Goal: Transaction & Acquisition: Purchase product/service

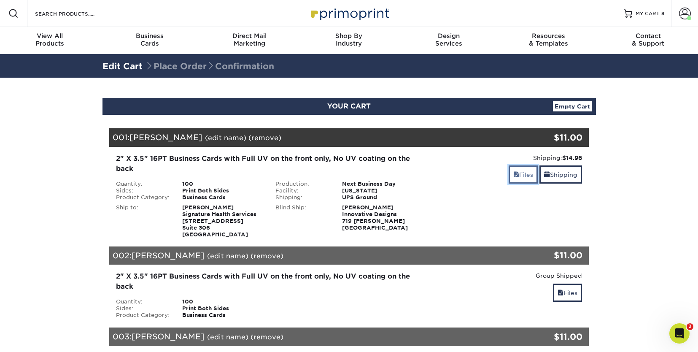
click at [521, 173] on link "Files" at bounding box center [522, 174] width 29 height 18
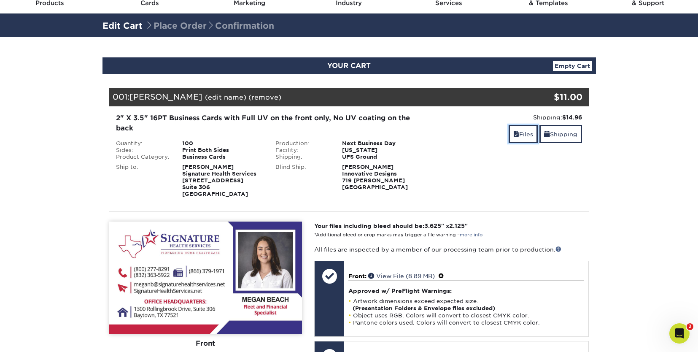
scroll to position [253, 0]
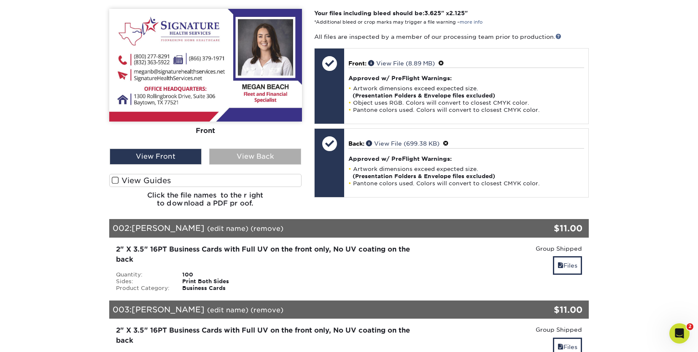
click at [257, 160] on div "View Back" at bounding box center [255, 156] width 92 height 16
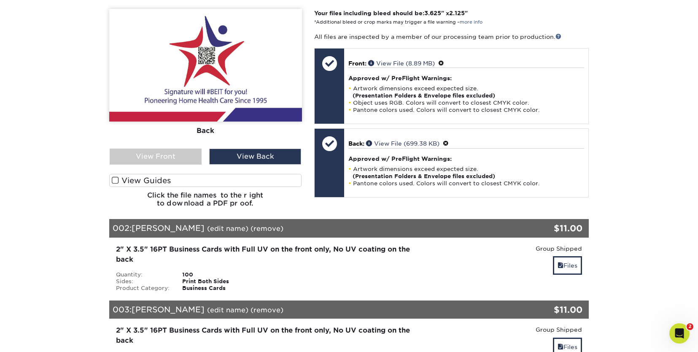
click at [112, 181] on span at bounding box center [115, 180] width 7 height 8
click at [0, 0] on input "View Guides" at bounding box center [0, 0] width 0 height 0
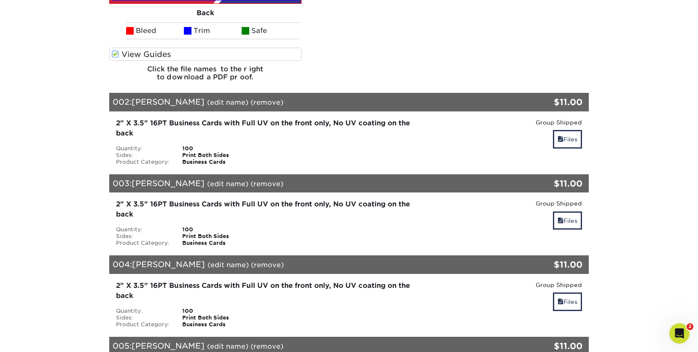
scroll to position [506, 0]
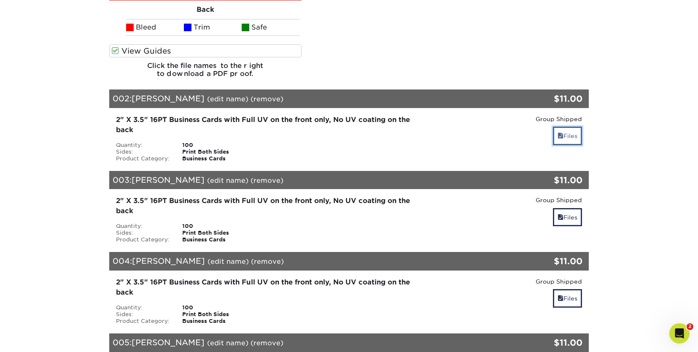
click at [566, 135] on link "Files" at bounding box center [567, 135] width 29 height 18
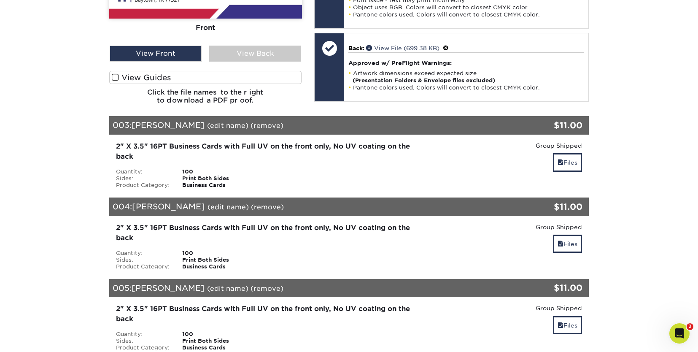
scroll to position [801, 0]
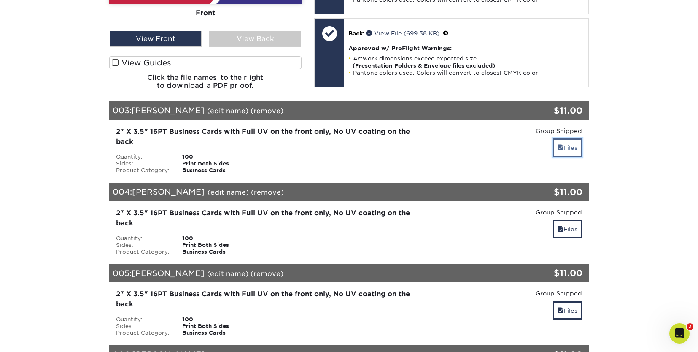
click at [570, 144] on link "Files" at bounding box center [567, 147] width 29 height 18
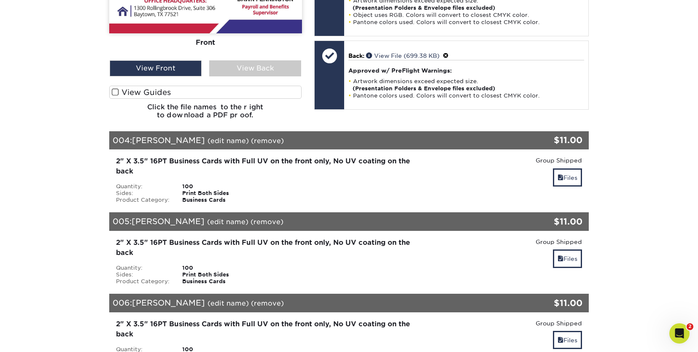
scroll to position [1096, 0]
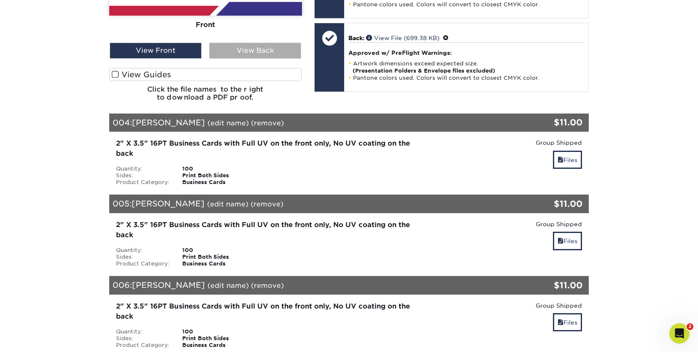
click at [264, 51] on div "View Back" at bounding box center [255, 51] width 92 height 16
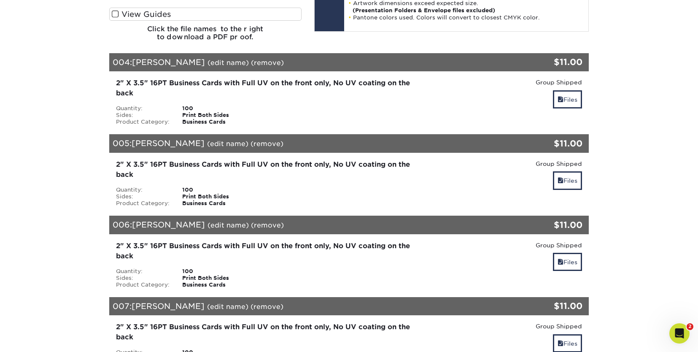
scroll to position [1138, 0]
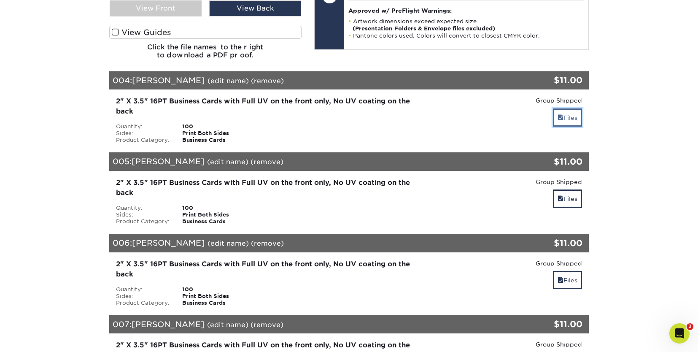
click at [566, 119] on link "Files" at bounding box center [567, 117] width 29 height 18
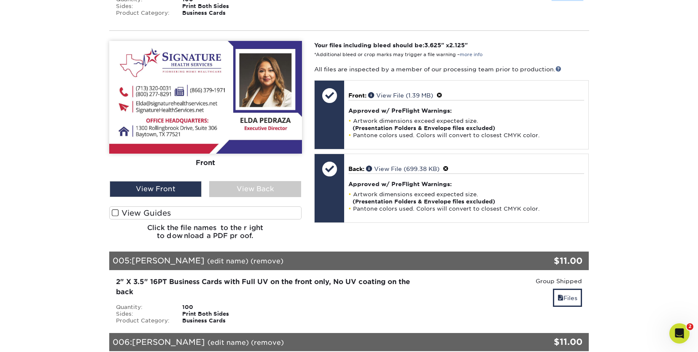
scroll to position [1307, 0]
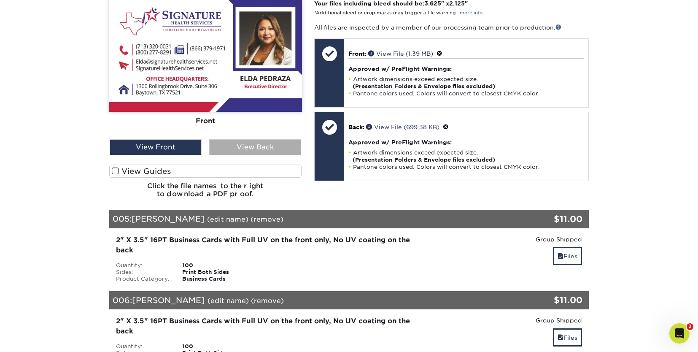
click at [247, 146] on div "View Back" at bounding box center [255, 147] width 92 height 16
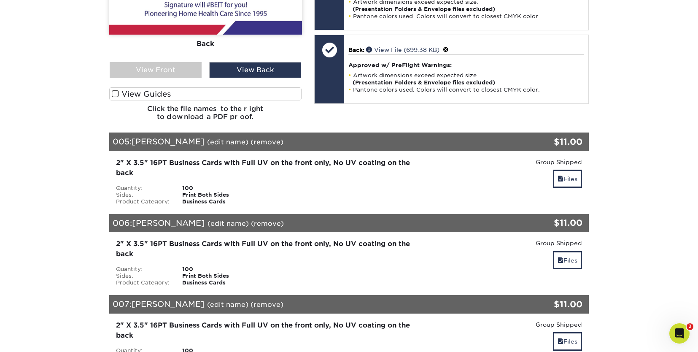
scroll to position [1433, 0]
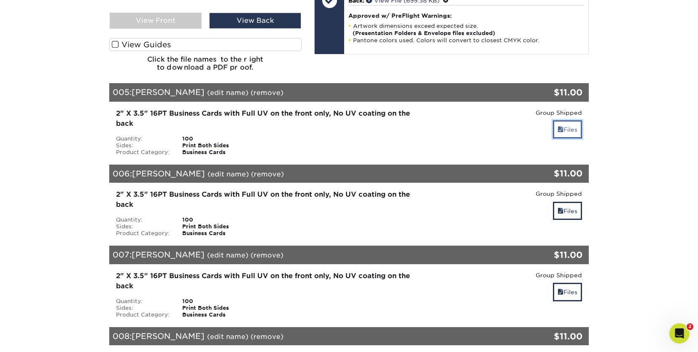
click at [568, 130] on link "Files" at bounding box center [567, 129] width 29 height 18
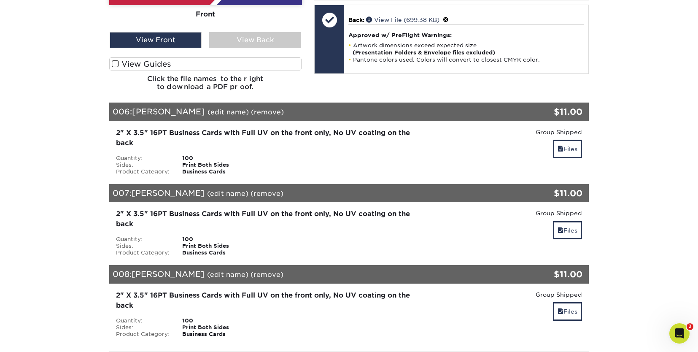
scroll to position [1729, 0]
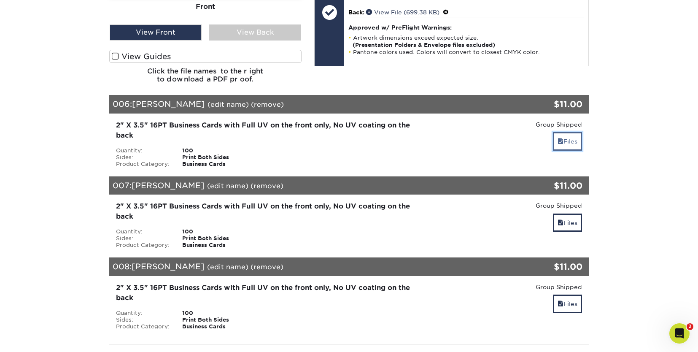
click at [573, 142] on link "Files" at bounding box center [567, 141] width 29 height 18
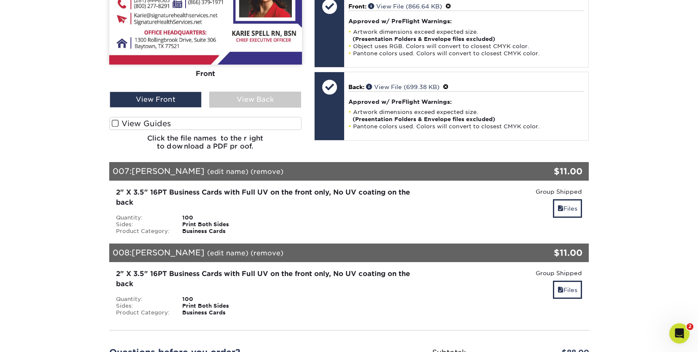
scroll to position [1982, 0]
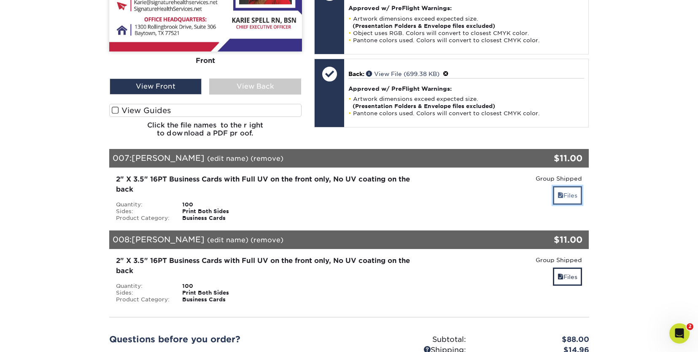
click at [568, 195] on link "Files" at bounding box center [567, 195] width 29 height 18
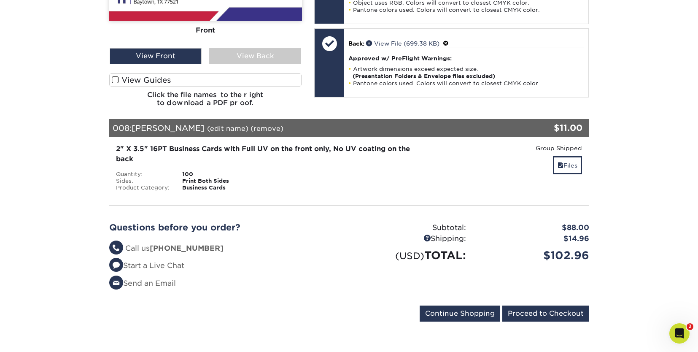
scroll to position [2361, 0]
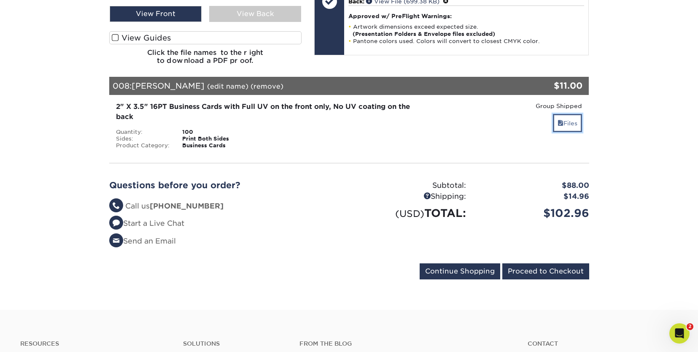
click at [568, 126] on link "Files" at bounding box center [567, 123] width 29 height 18
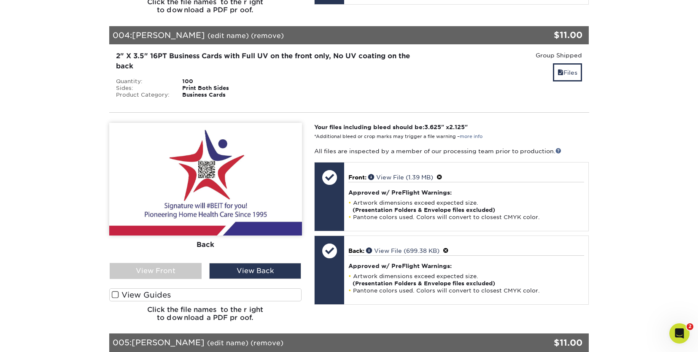
scroll to position [1180, 0]
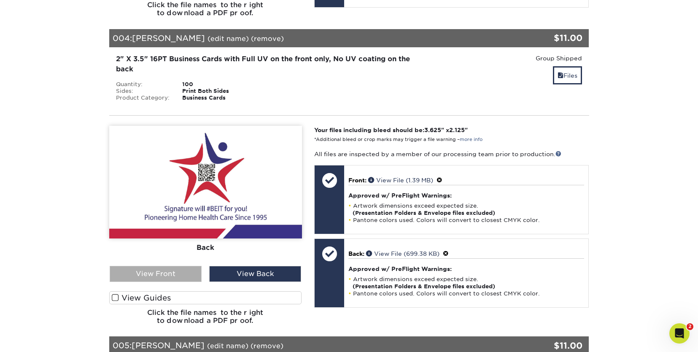
click at [162, 274] on div "View Front" at bounding box center [156, 274] width 92 height 16
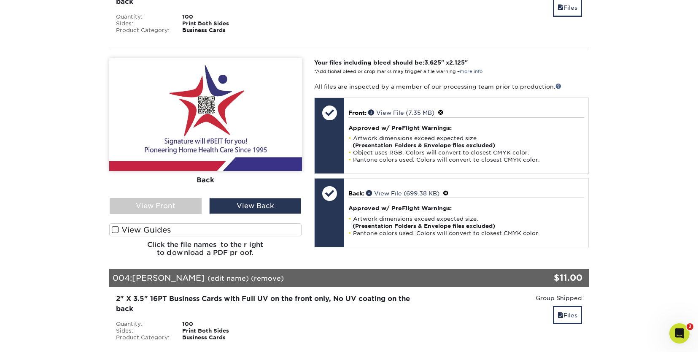
scroll to position [928, 0]
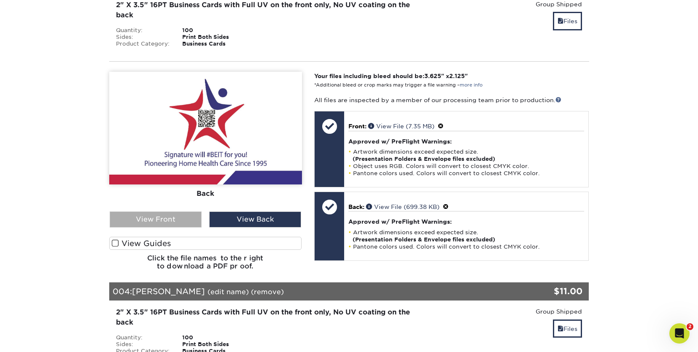
click at [179, 214] on div "View Front" at bounding box center [156, 219] width 92 height 16
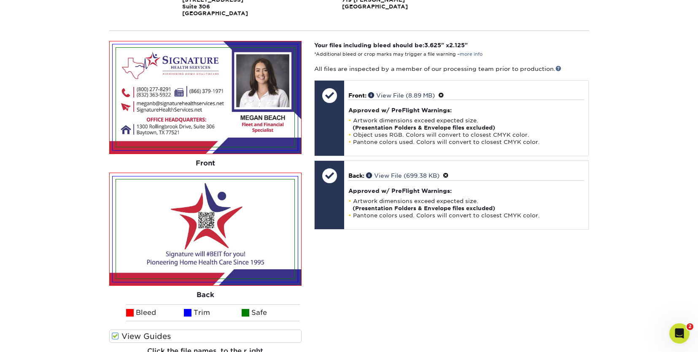
scroll to position [295, 0]
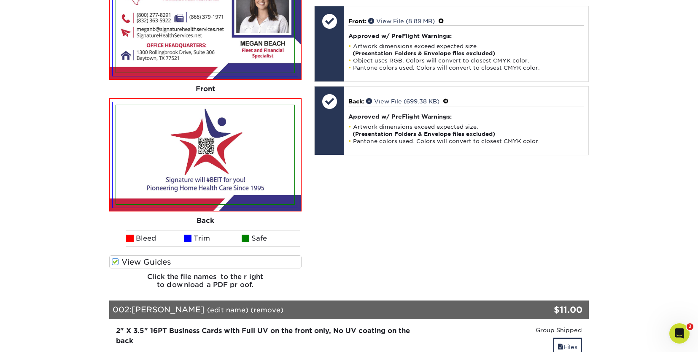
click at [113, 260] on span at bounding box center [115, 262] width 7 height 8
click at [0, 0] on input "View Guides" at bounding box center [0, 0] width 0 height 0
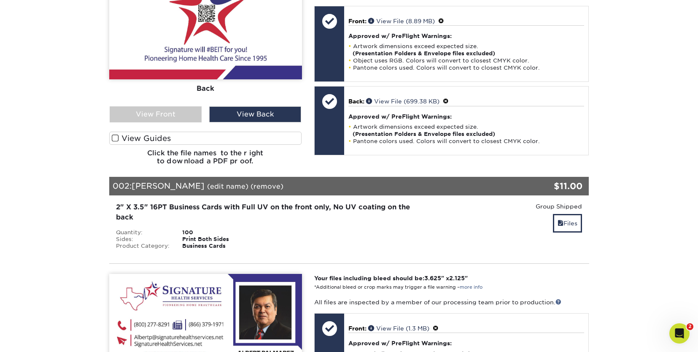
scroll to position [172, 0]
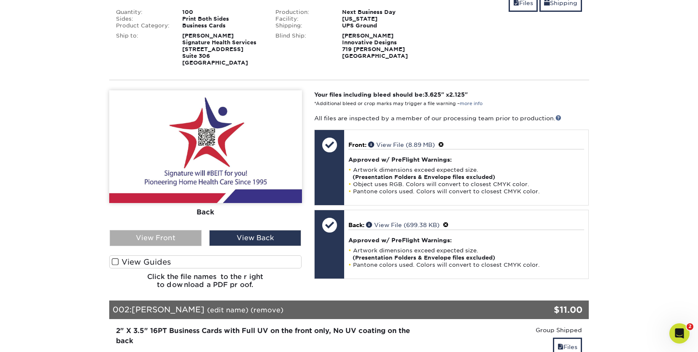
click at [140, 233] on div "View Front" at bounding box center [156, 238] width 92 height 16
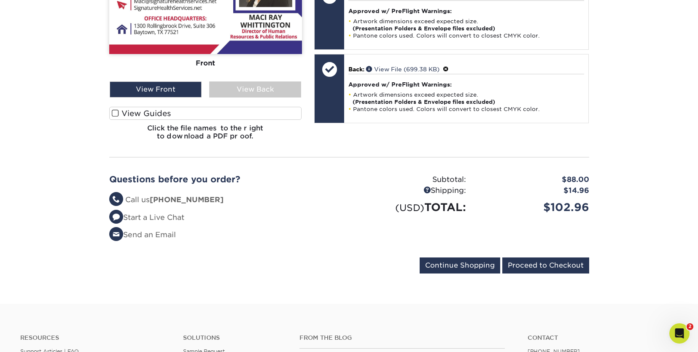
scroll to position [2448, 0]
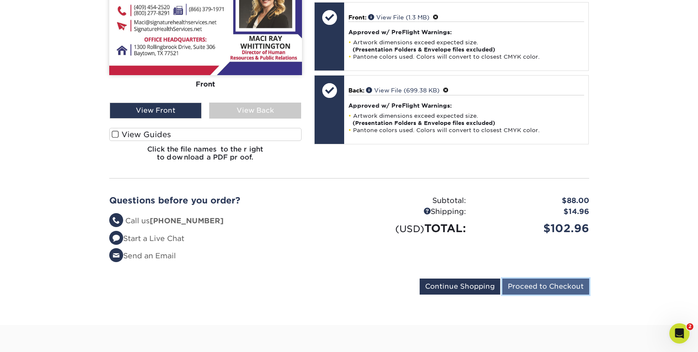
click at [552, 285] on input "Proceed to Checkout" at bounding box center [545, 286] width 87 height 16
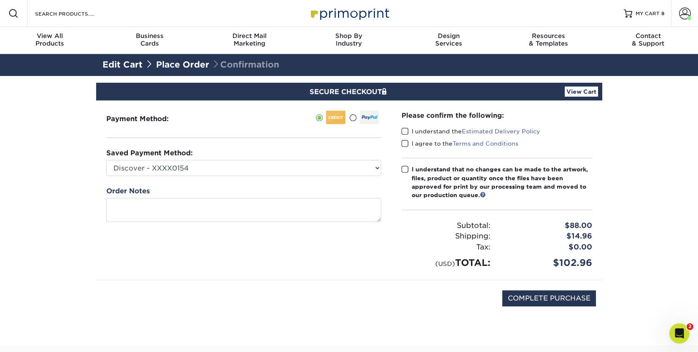
click at [405, 129] on span at bounding box center [404, 131] width 7 height 8
click at [0, 0] on input "I understand the Estimated Delivery Policy" at bounding box center [0, 0] width 0 height 0
click at [406, 141] on span at bounding box center [404, 144] width 7 height 8
click at [0, 0] on input "I agree to the Terms and Conditions" at bounding box center [0, 0] width 0 height 0
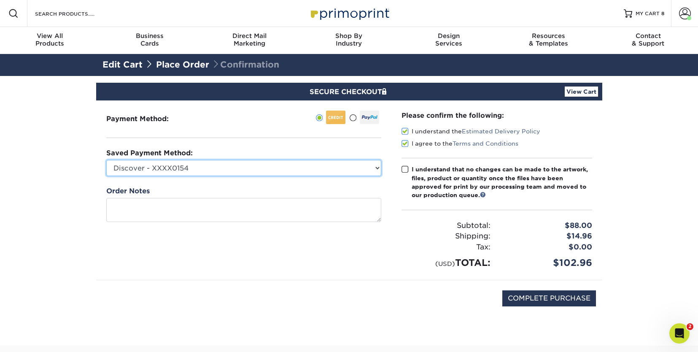
click at [377, 168] on select "Discover - XXXX0154 New Credit Card" at bounding box center [243, 168] width 275 height 16
select select
click at [106, 160] on select "Discover - XXXX0154 New Credit Card" at bounding box center [243, 168] width 275 height 16
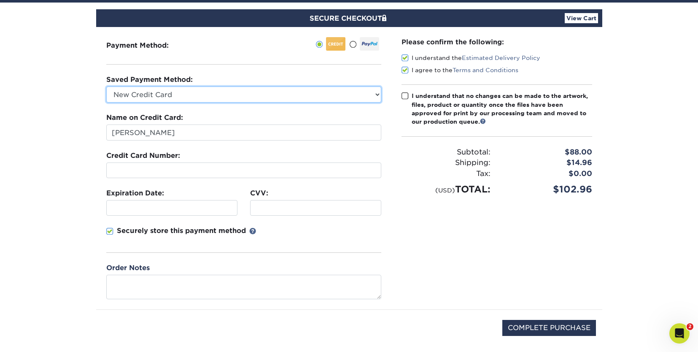
scroll to position [84, 0]
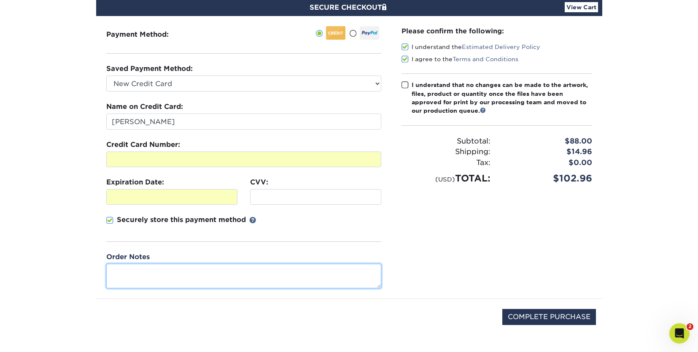
click at [166, 271] on textarea at bounding box center [243, 276] width 275 height 24
click at [255, 271] on textarea "Please match PMS colors as close as possible - 193C & Reflex Blue" at bounding box center [243, 276] width 275 height 24
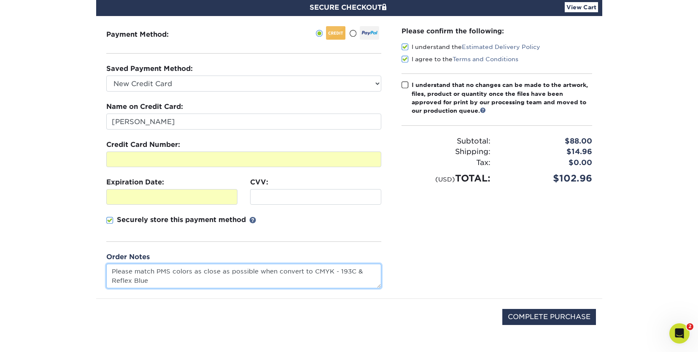
click at [152, 280] on textarea "Please match PMS colors as close as possible when convert to CMYK - 193C & Refl…" at bounding box center [243, 276] width 275 height 24
click at [204, 279] on textarea "Please match PMS colors as close as possible when convert to CMYK - 193C & Refl…" at bounding box center [243, 276] width 275 height 24
click at [269, 277] on textarea "Please match PMS colors as close as possible when convert to CMYK - 193C & Refl…" at bounding box center [243, 276] width 275 height 24
click at [337, 278] on textarea "Please match PMS colors as close as possible when convert to CMYK - 193C & Refl…" at bounding box center [243, 276] width 275 height 24
click at [360, 279] on textarea "Please match PMS colors as close as possible when convert to CMYK - 193C & Refl…" at bounding box center [243, 276] width 275 height 24
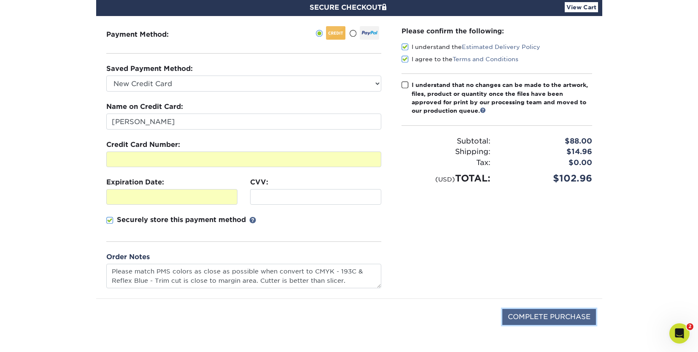
type textarea "Please match PMS colors as close as possible when convert to CMYK 193C Reflex B…"
click at [550, 314] on input "COMPLETE PURCHASE" at bounding box center [549, 317] width 94 height 16
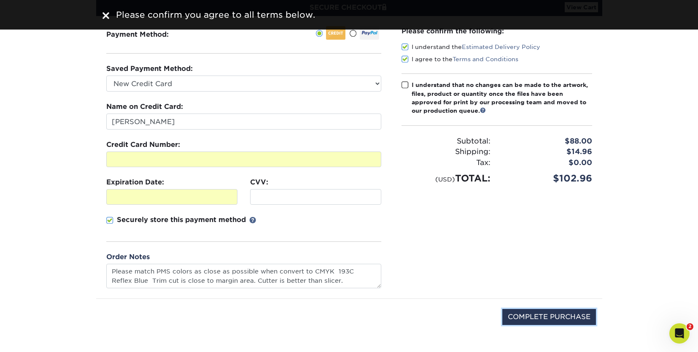
scroll to position [0, 0]
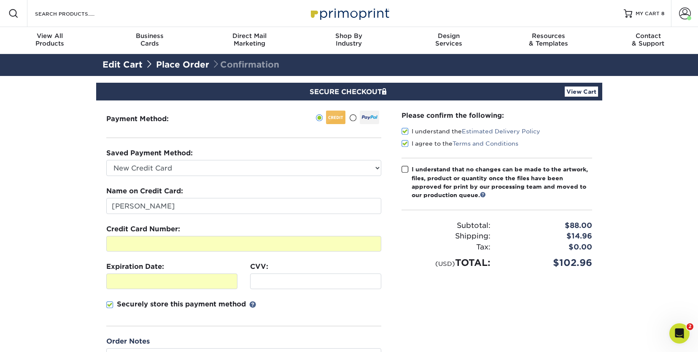
click at [406, 168] on span at bounding box center [404, 169] width 7 height 8
click at [0, 0] on input "I understand that no changes can be made to the artwork, files, product or quan…" at bounding box center [0, 0] width 0 height 0
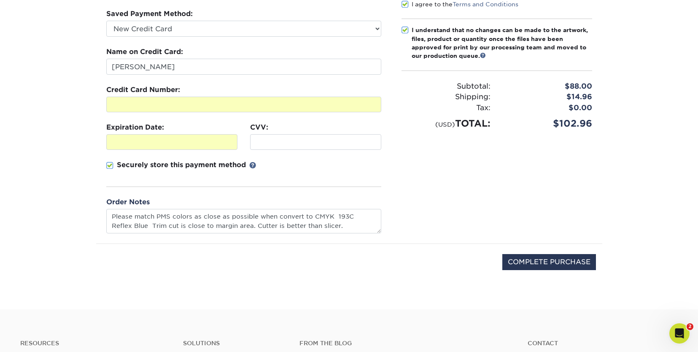
scroll to position [169, 0]
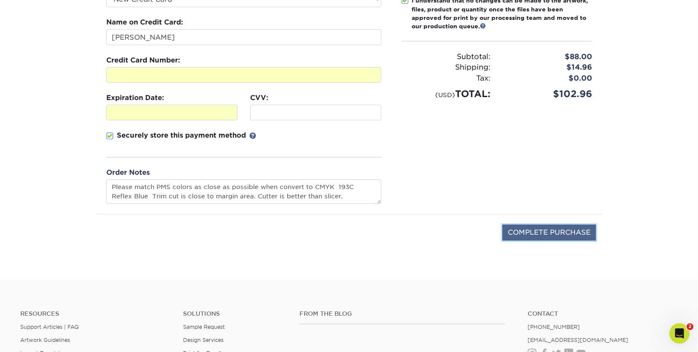
click at [549, 232] on input "COMPLETE PURCHASE" at bounding box center [549, 232] width 94 height 16
type input "PROCESSING, PLEASE WAIT..."
